Goal: Information Seeking & Learning: Learn about a topic

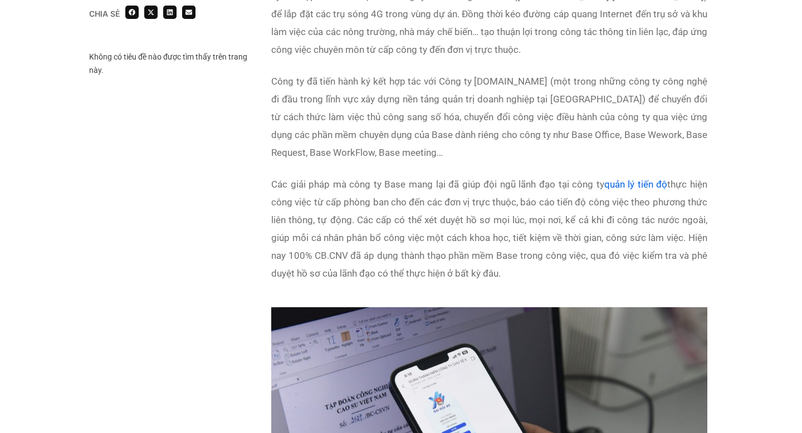
scroll to position [1377, 0]
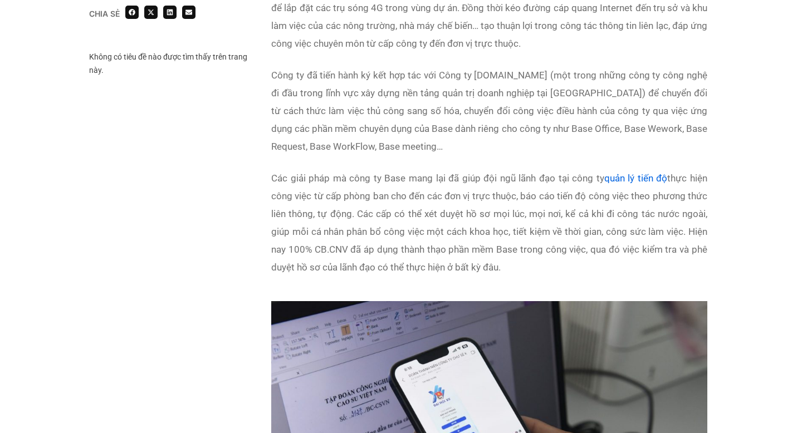
drag, startPoint x: 273, startPoint y: 181, endPoint x: 501, endPoint y: 283, distance: 249.4
click at [501, 283] on div "Triển khai kịp thời công tác chuyển đổi số trong tình hình mới Để chuẩn bị cho …" at bounding box center [489, 59] width 436 height 461
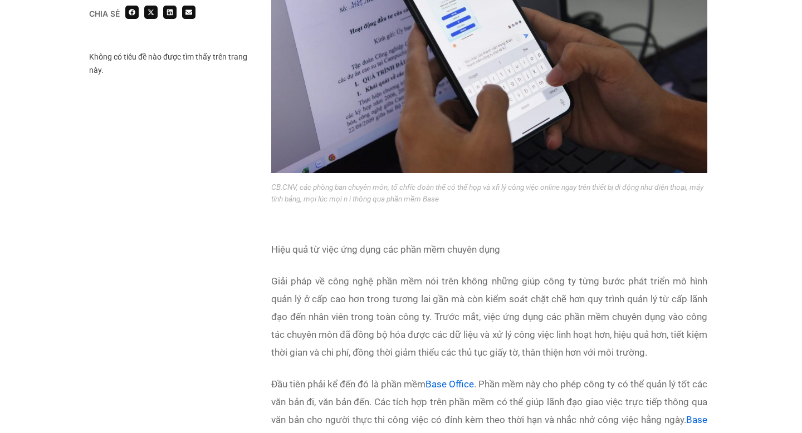
click at [464, 337] on p "Giải pháp về công nghệ phần mềm nói trên không những giúp công ty từng bước phá…" at bounding box center [489, 316] width 436 height 89
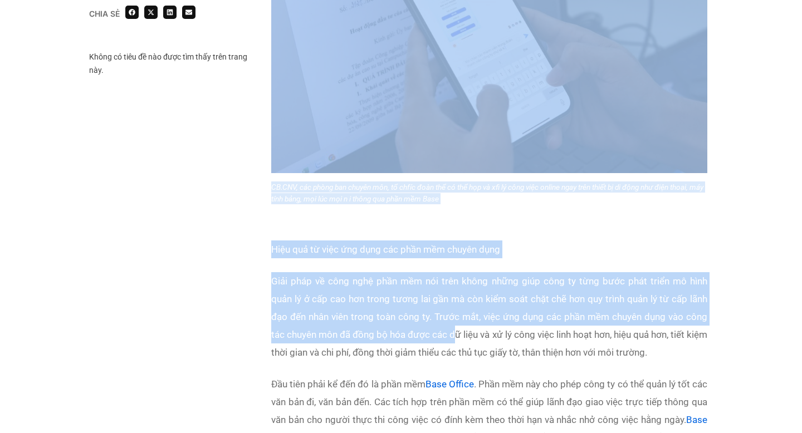
scroll to position [1802, 0]
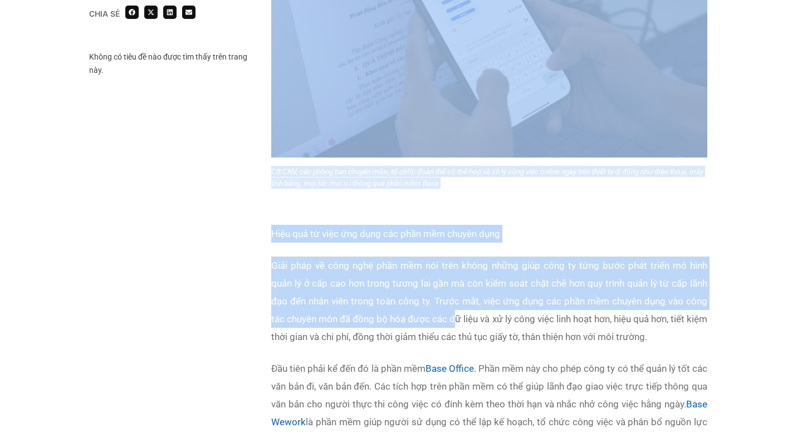
click at [548, 341] on p "Giải pháp về công nghệ phần mềm nói trên không những giúp công ty từng bước phá…" at bounding box center [489, 301] width 436 height 89
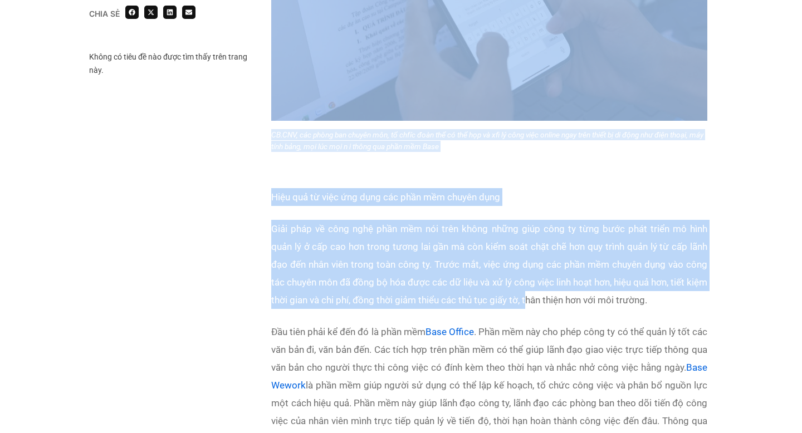
scroll to position [1849, 0]
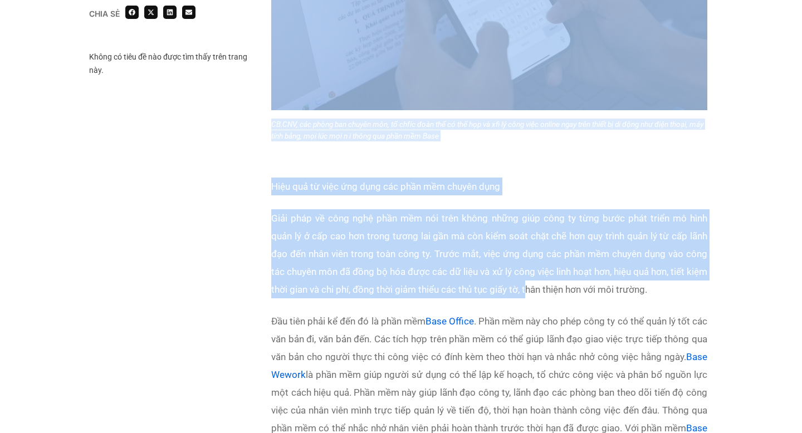
click at [694, 292] on p "Giải pháp về công nghệ phần mềm nói trên không những giúp công ty từng bước phá…" at bounding box center [489, 253] width 436 height 89
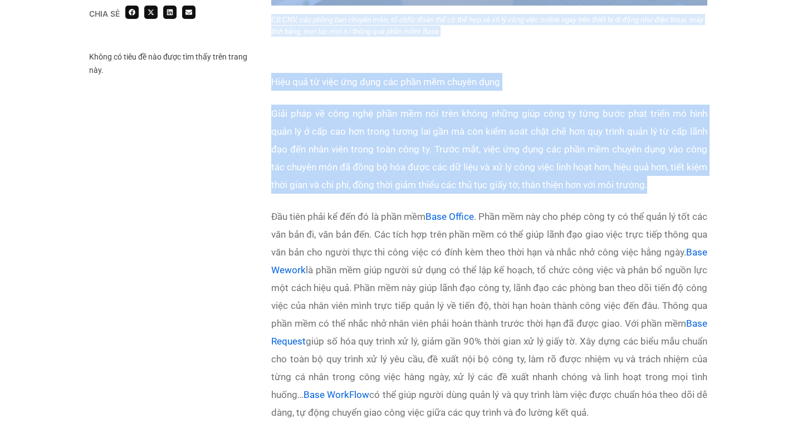
click at [519, 286] on p "Đầu tiên phải kể đến đó là phần mềm Base Office . Phần mềm này cho phép công ty…" at bounding box center [489, 315] width 436 height 214
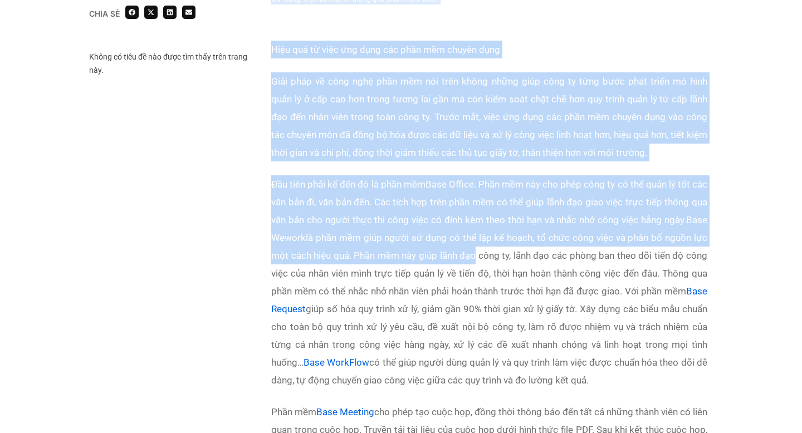
scroll to position [1990, 0]
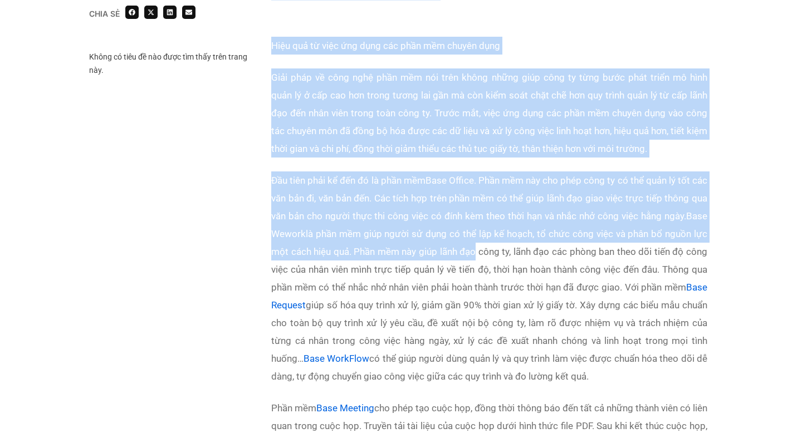
click at [519, 303] on p "Đầu tiên phải kể đến đó là phần mềm Base Office . Phần mềm này cho phép công ty…" at bounding box center [489, 278] width 436 height 214
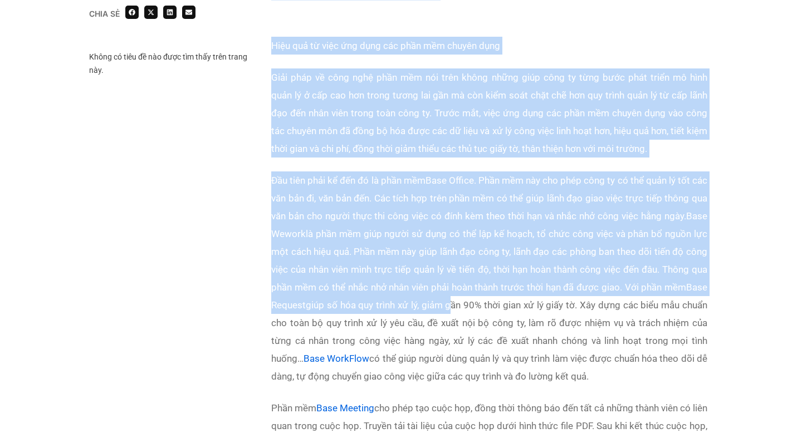
click at [523, 321] on p "Đầu tiên phải kể đến đó là phần mềm Base Office . Phần mềm này cho phép công ty…" at bounding box center [489, 278] width 436 height 214
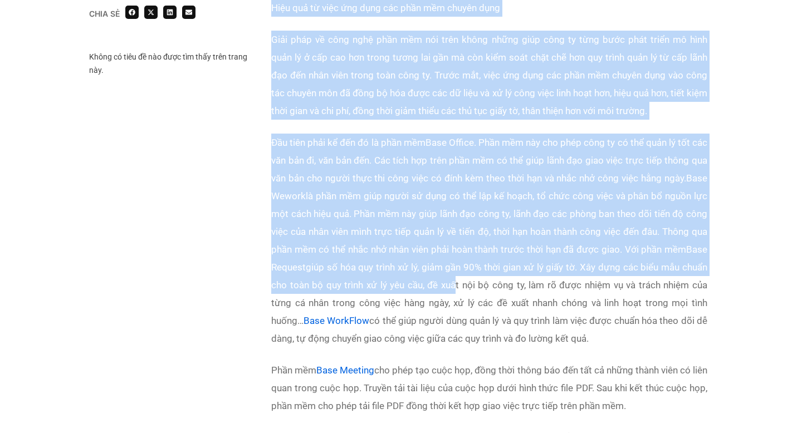
click at [554, 325] on p "Đầu tiên phải kể đến đó là phần mềm Base Office . Phần mềm này cho phép công ty…" at bounding box center [489, 241] width 436 height 214
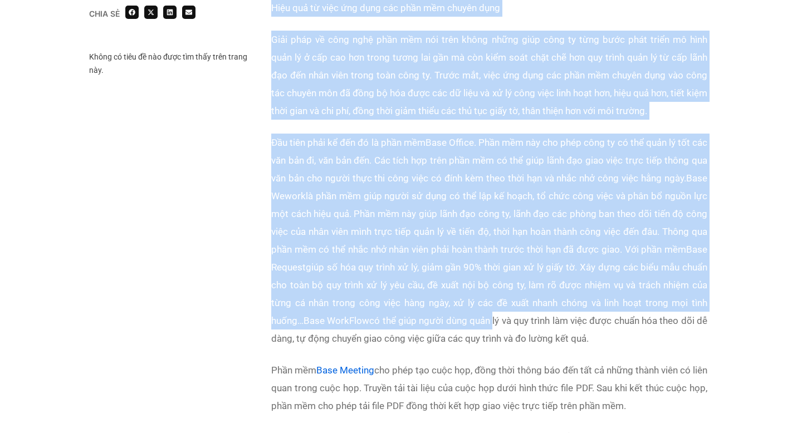
scroll to position [2082, 0]
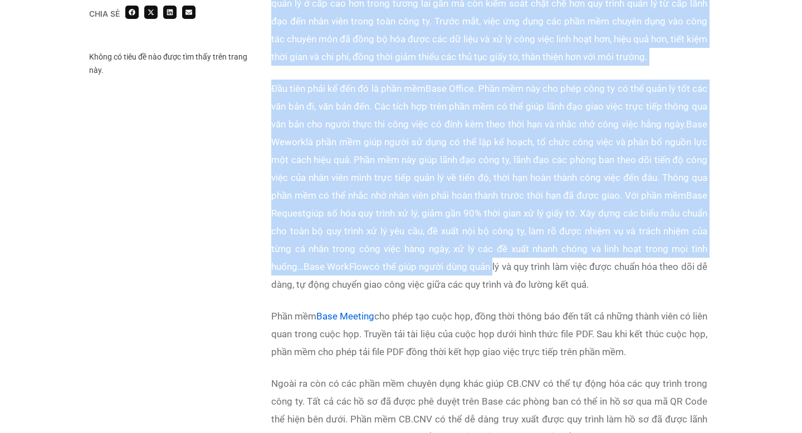
click at [659, 289] on p "Đầu tiên phải kể đến đó là phần mềm Base Office . Phần mềm này cho phép công ty…" at bounding box center [489, 187] width 436 height 214
click at [643, 335] on p "Phần mềm Base Meeting cho phép tạo cuộc họp, đồng thời thông báo đến tất cả nhữ…" at bounding box center [489, 333] width 436 height 53
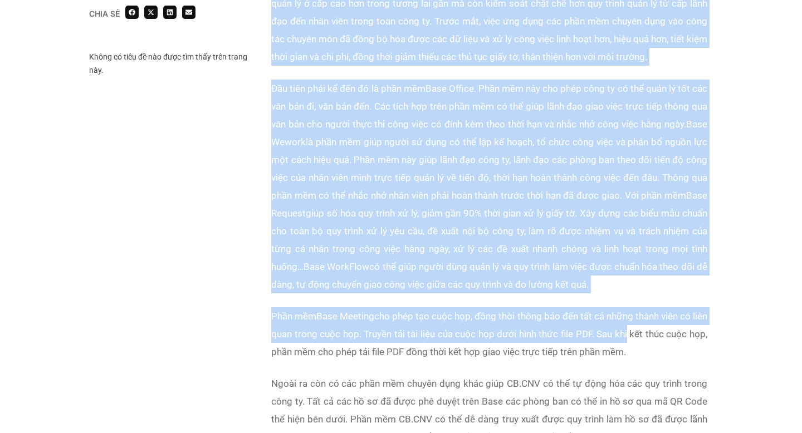
click at [659, 346] on p "Phần mềm Base Meeting cho phép tạo cuộc họp, đồng thời thông báo đến tất cả nhữ…" at bounding box center [489, 333] width 436 height 53
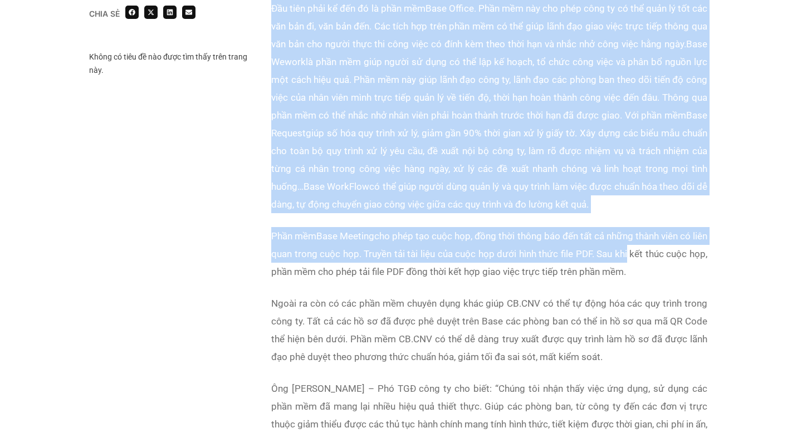
scroll to position [2167, 0]
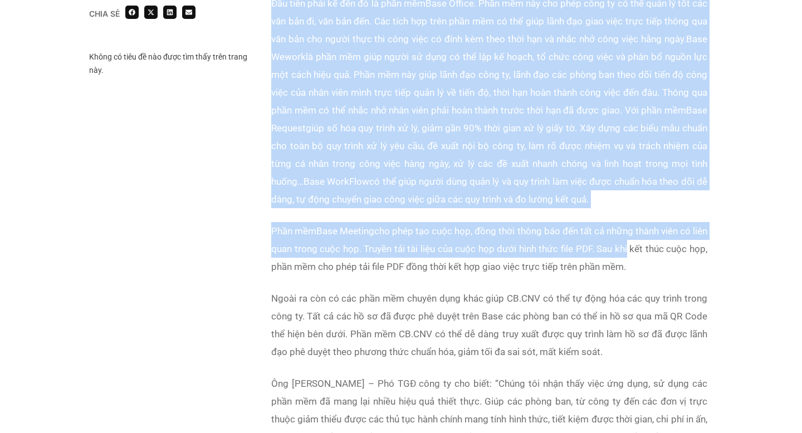
copy div "Lor ipsu dolo si amet co Adip elit sed do eius tem inc utla etd mag aliq en adm…"
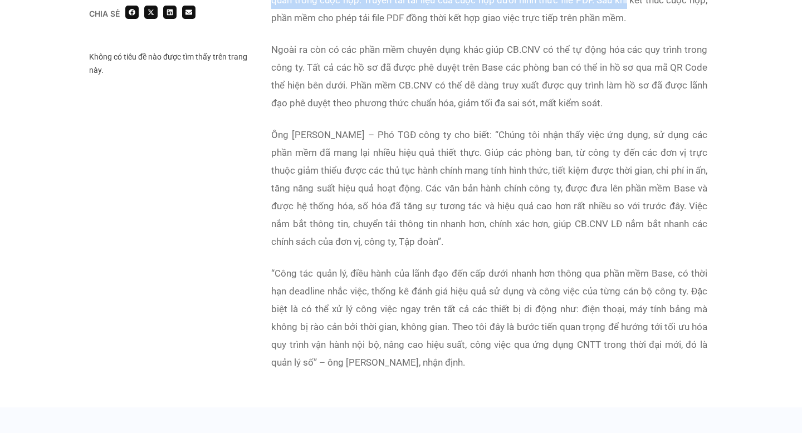
scroll to position [2419, 0]
